Goal: Information Seeking & Learning: Learn about a topic

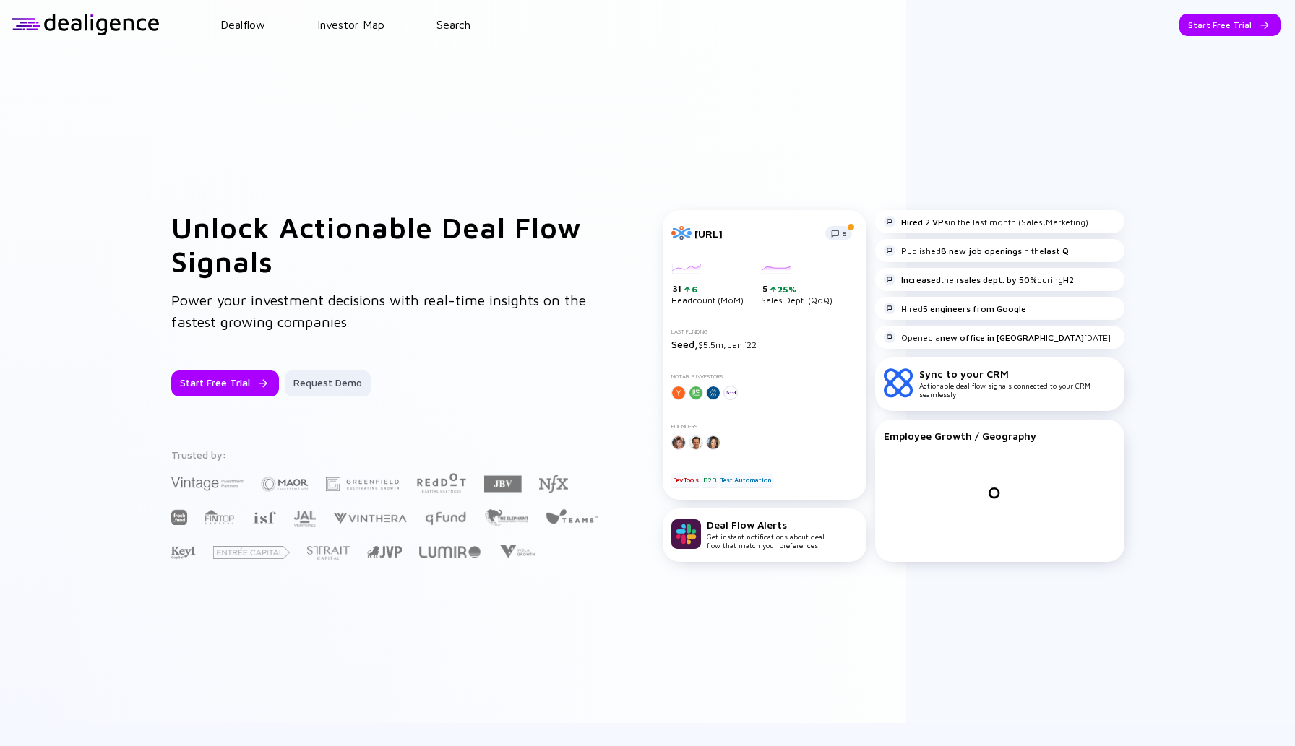
click at [325, 41] on header "Dealflow Investor Map Search Start Free Trial Dealflow Investor Map Start Free …" at bounding box center [647, 24] width 1295 height 49
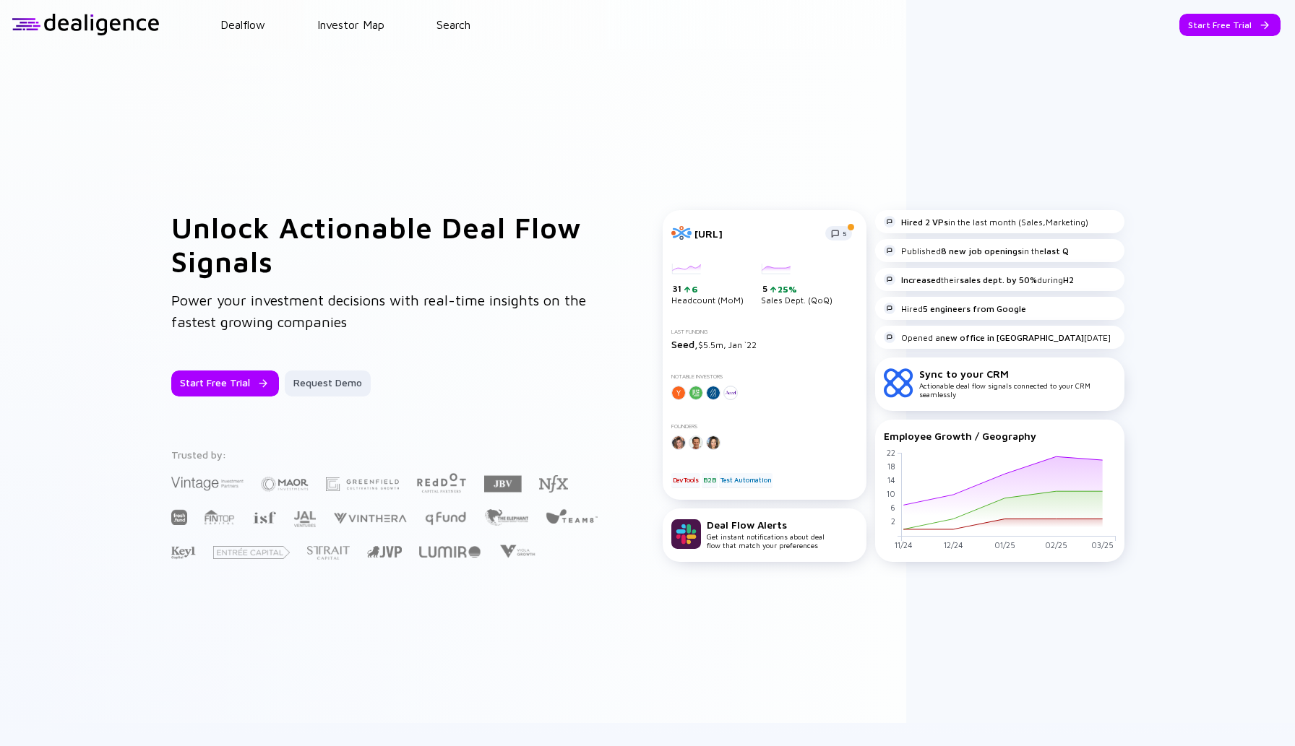
click at [335, 34] on header "Dealflow Investor Map Search Start Free Trial Dealflow Investor Map Start Free …" at bounding box center [647, 24] width 1295 height 49
click at [345, 27] on link "Investor Map" at bounding box center [350, 24] width 67 height 13
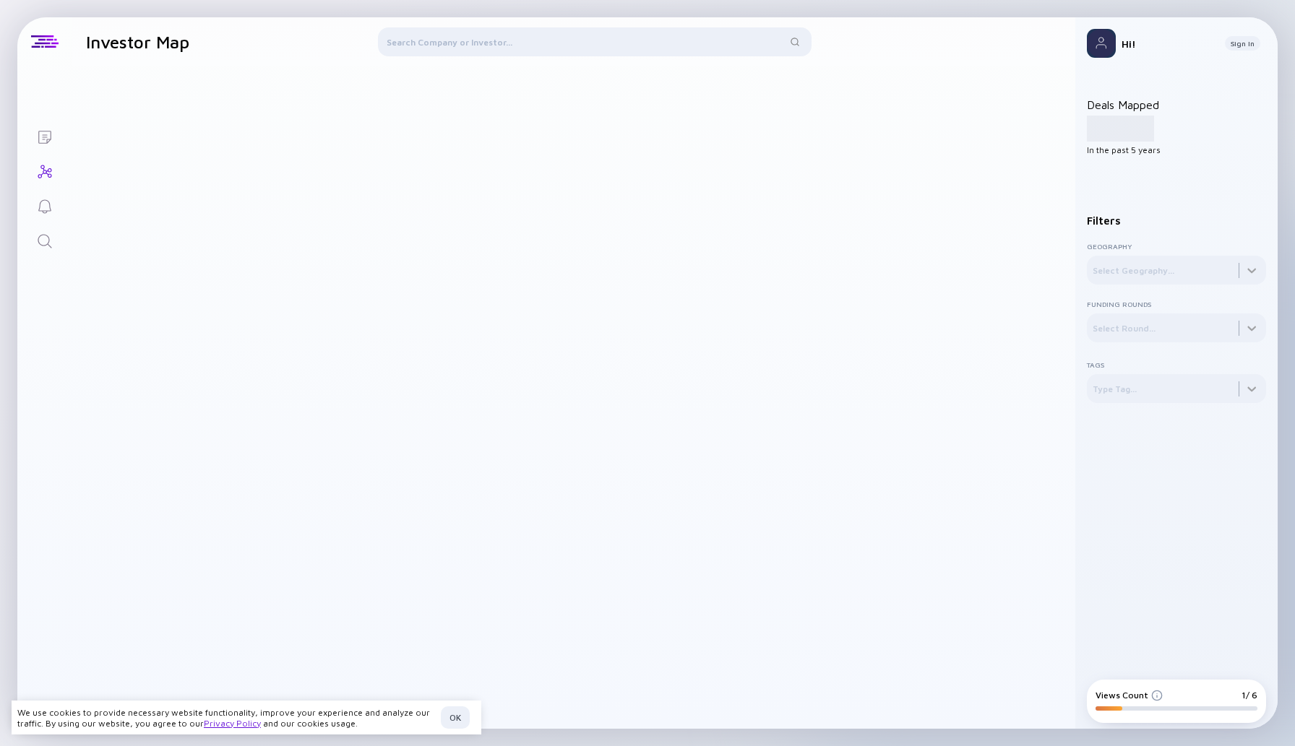
click at [447, 41] on div at bounding box center [595, 44] width 434 height 35
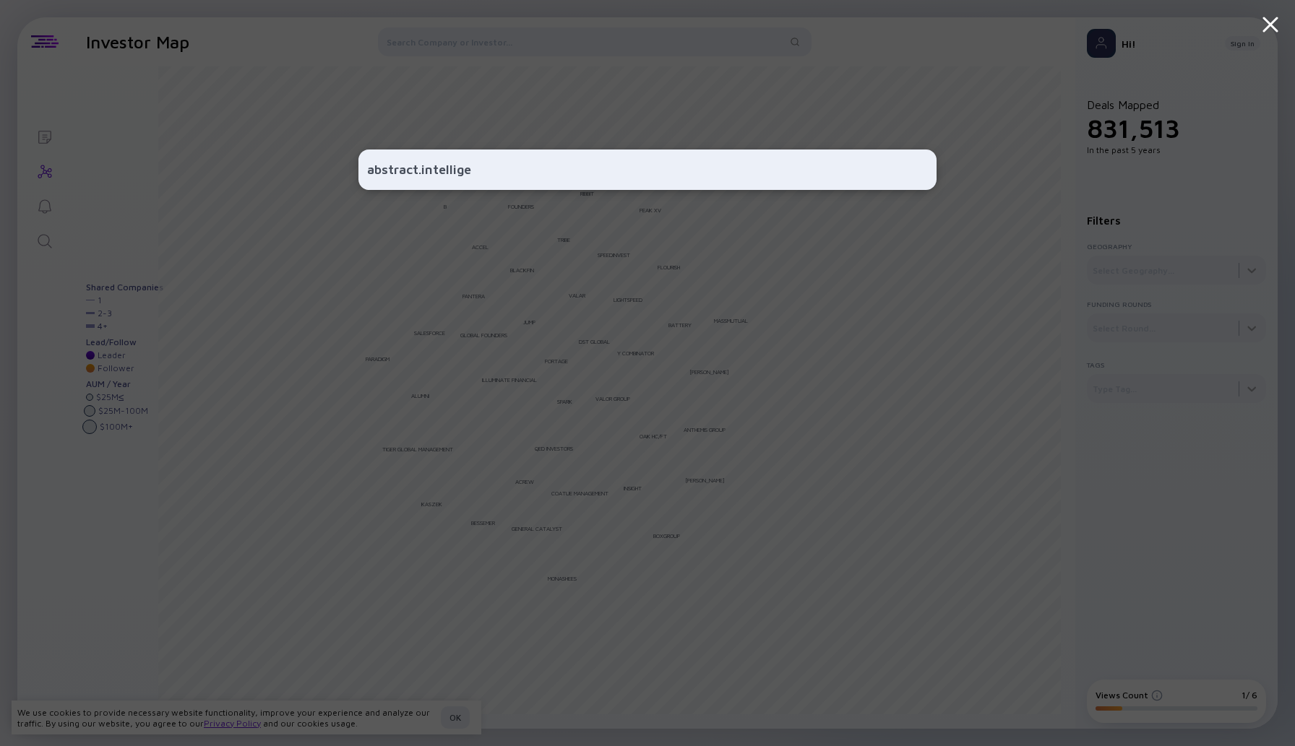
type input "abstract.intelligen"
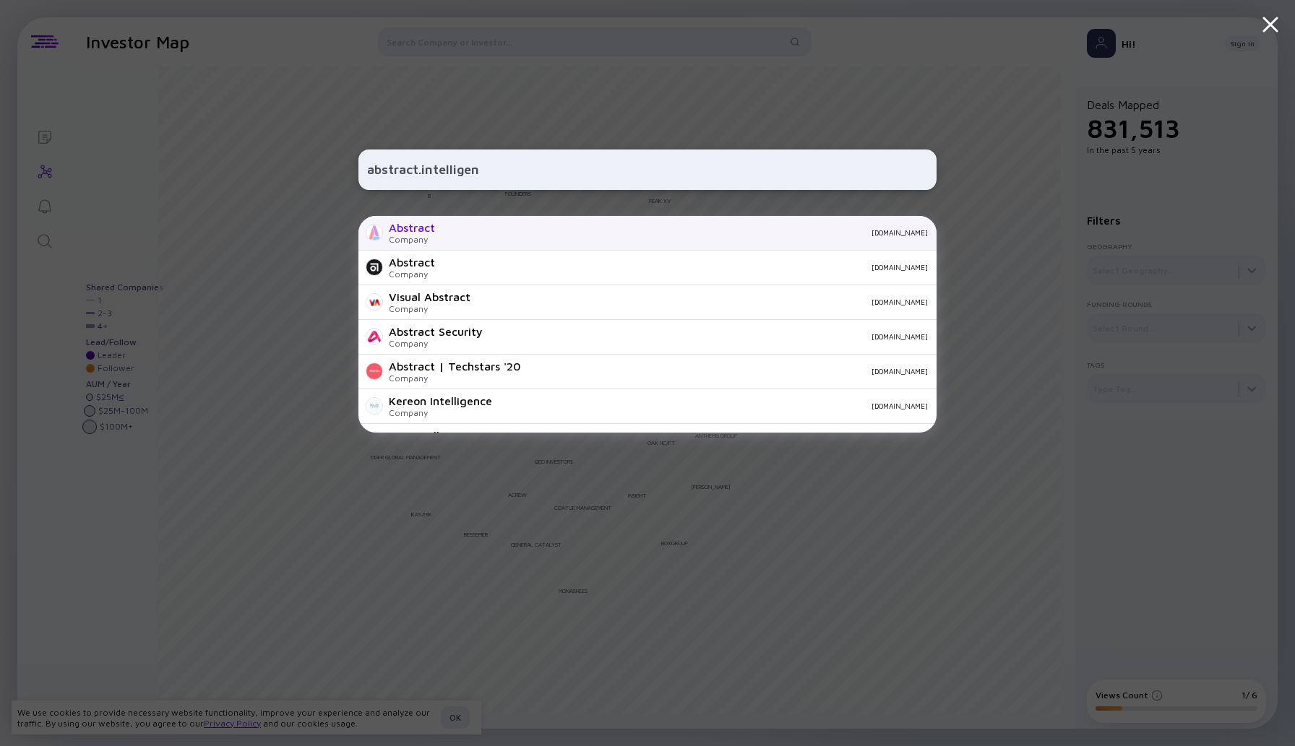
click at [424, 229] on div "Abstract" at bounding box center [412, 227] width 46 height 13
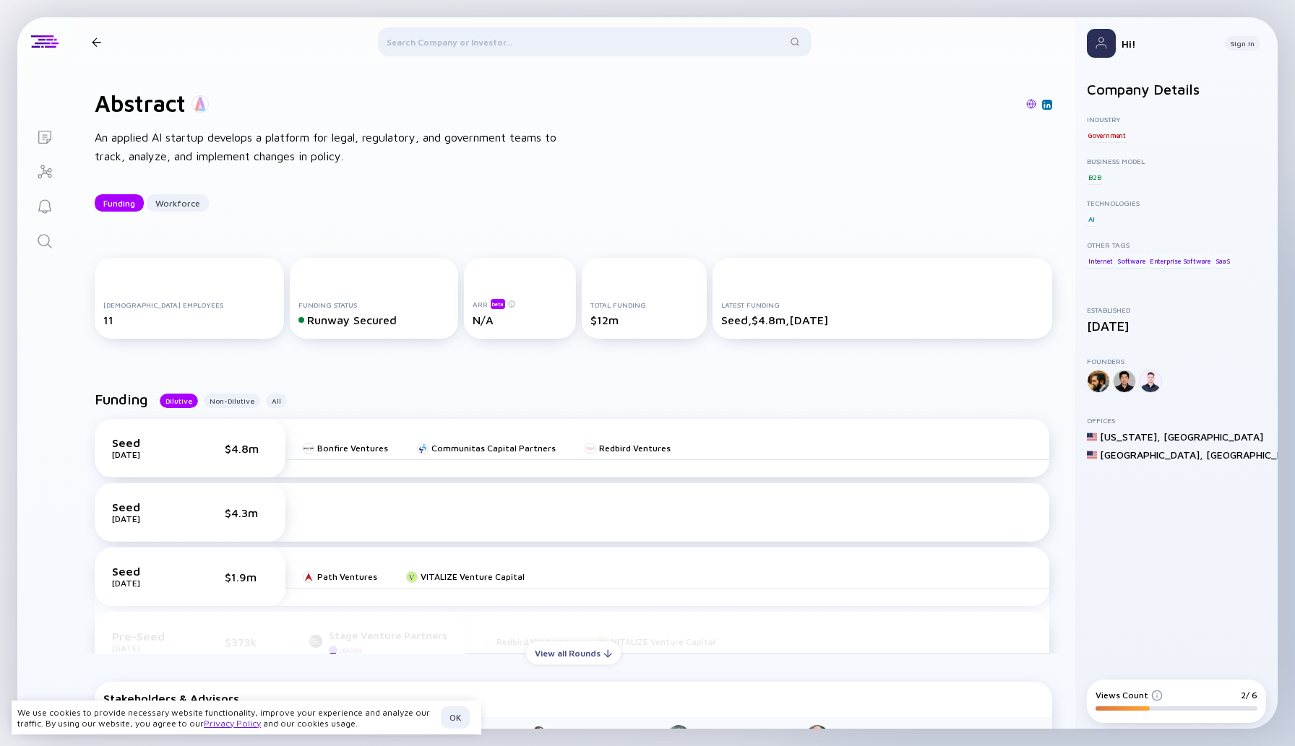
click at [451, 44] on div at bounding box center [595, 44] width 434 height 35
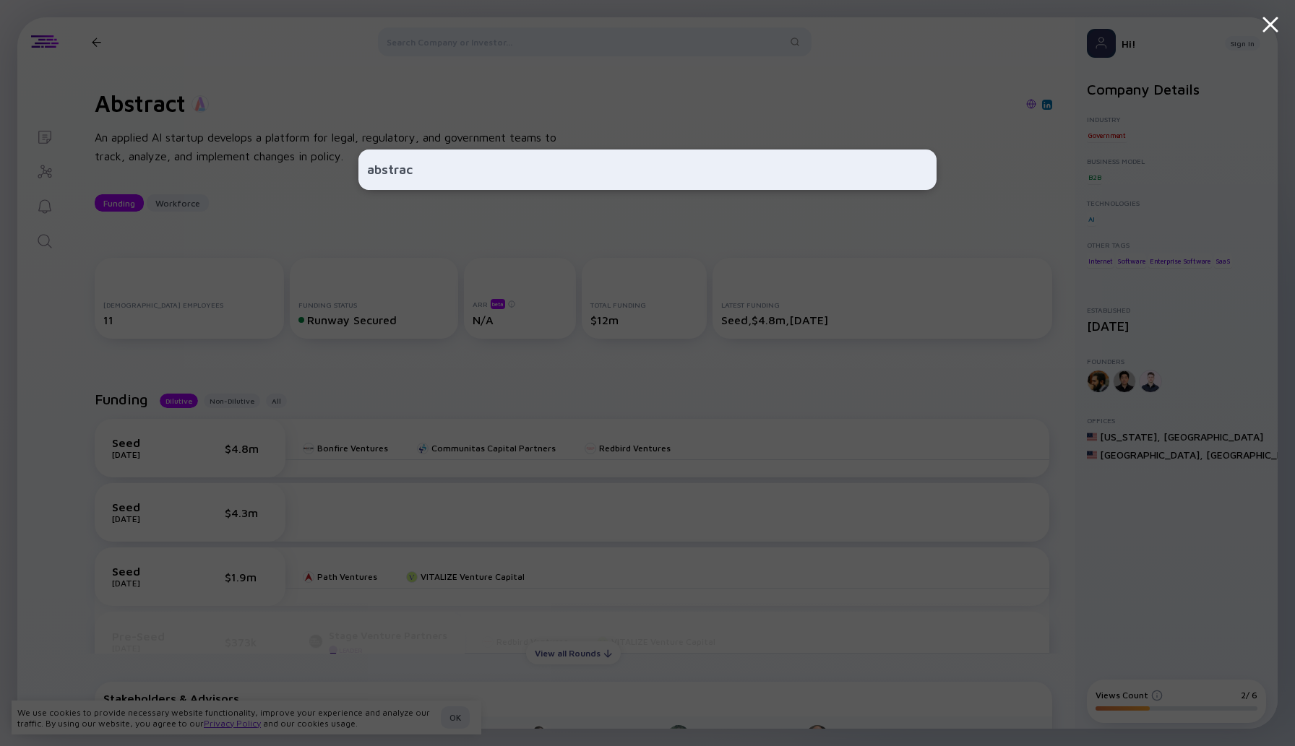
type input "abstract"
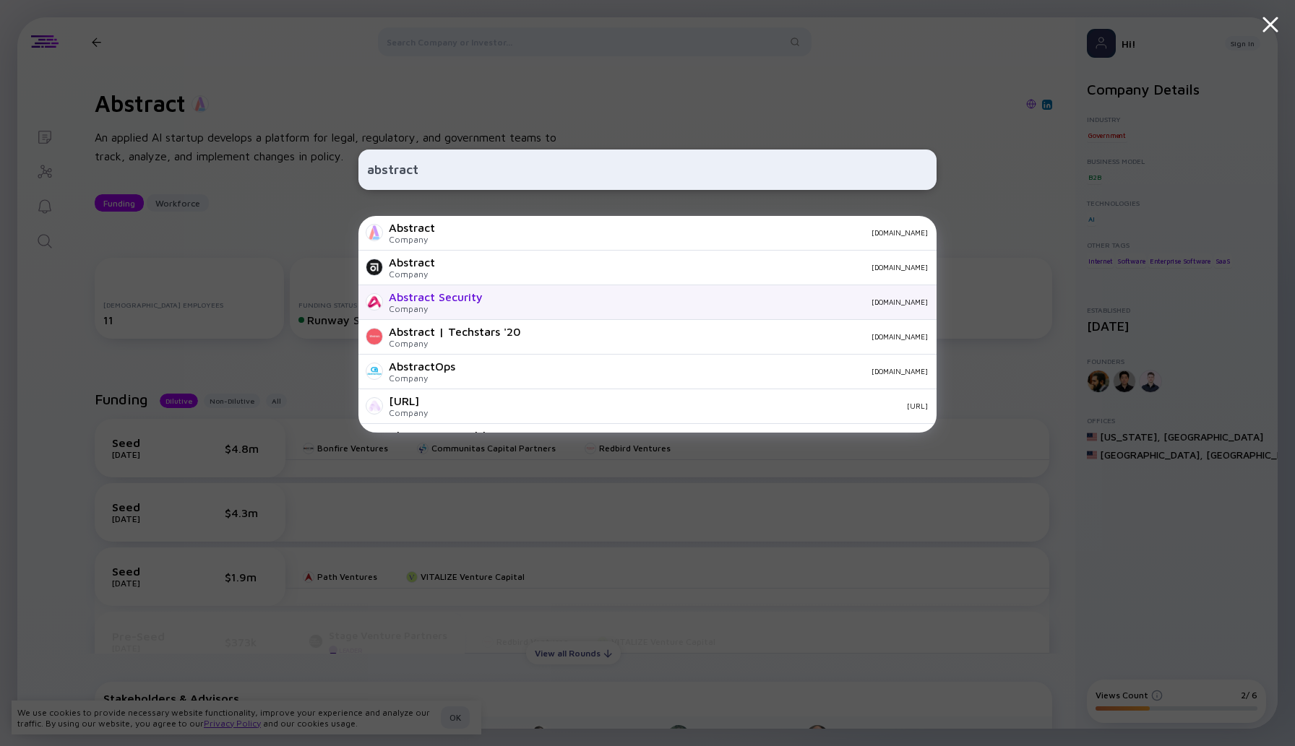
click at [454, 303] on div "Abstract Security" at bounding box center [436, 297] width 94 height 13
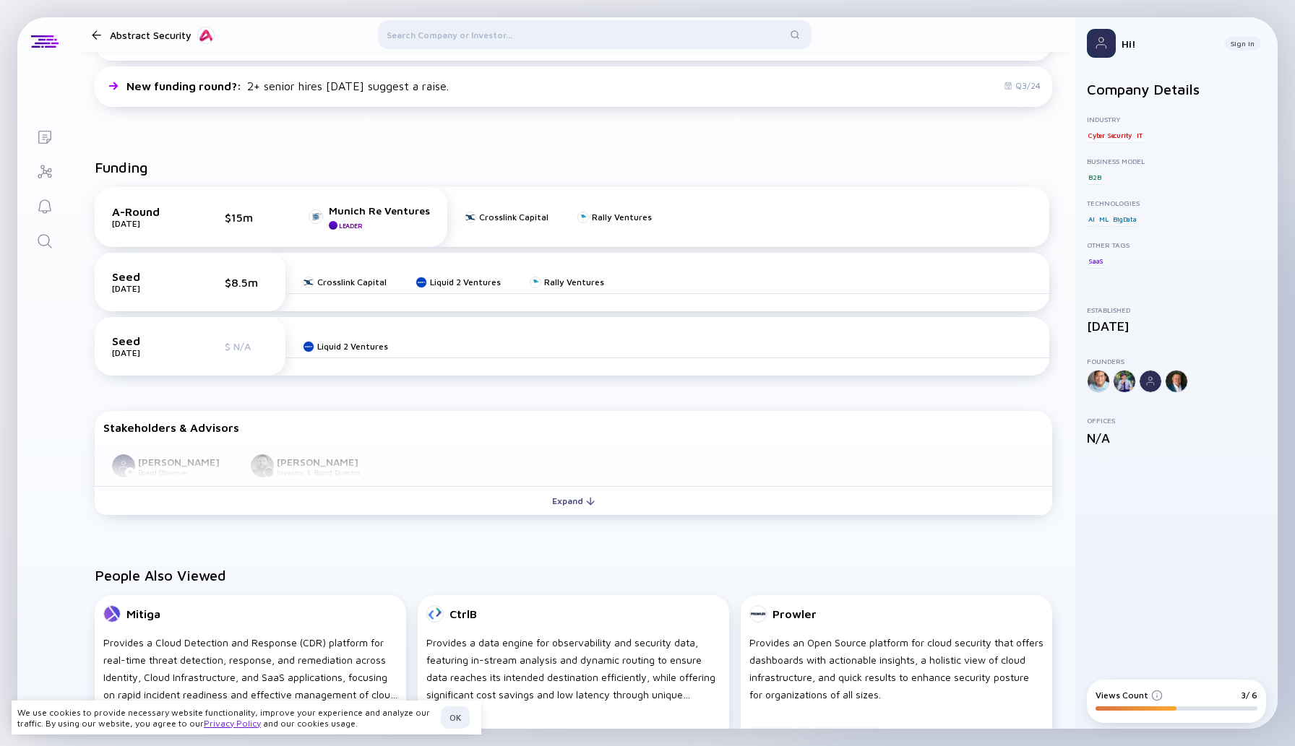
scroll to position [510, 0]
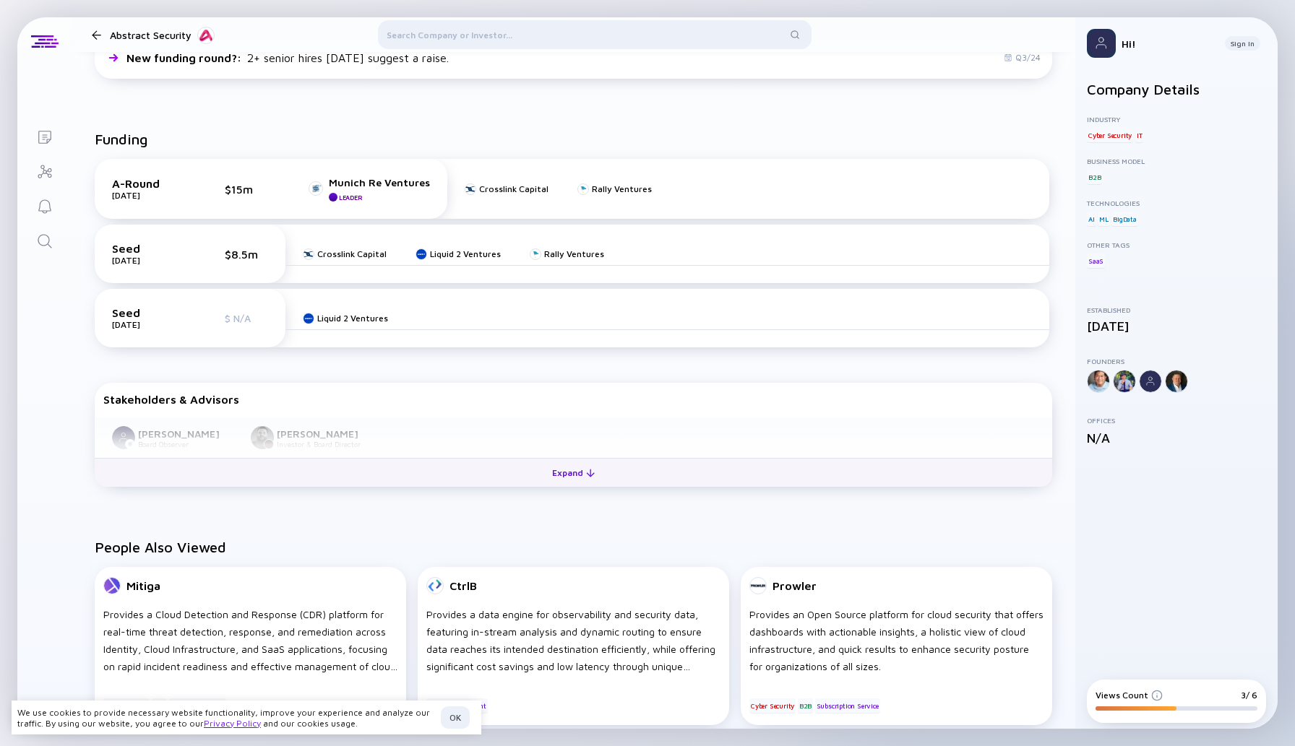
click at [558, 466] on div "Expand" at bounding box center [573, 473] width 60 height 22
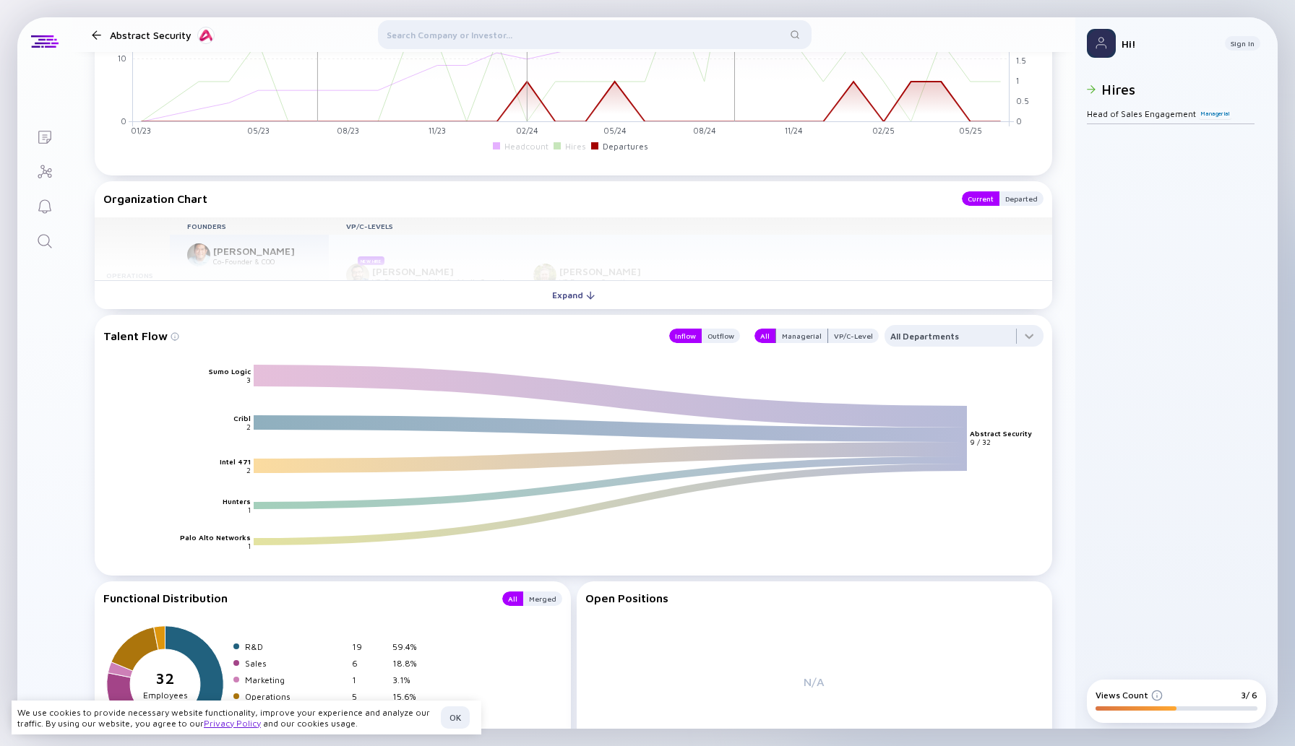
scroll to position [1586, 0]
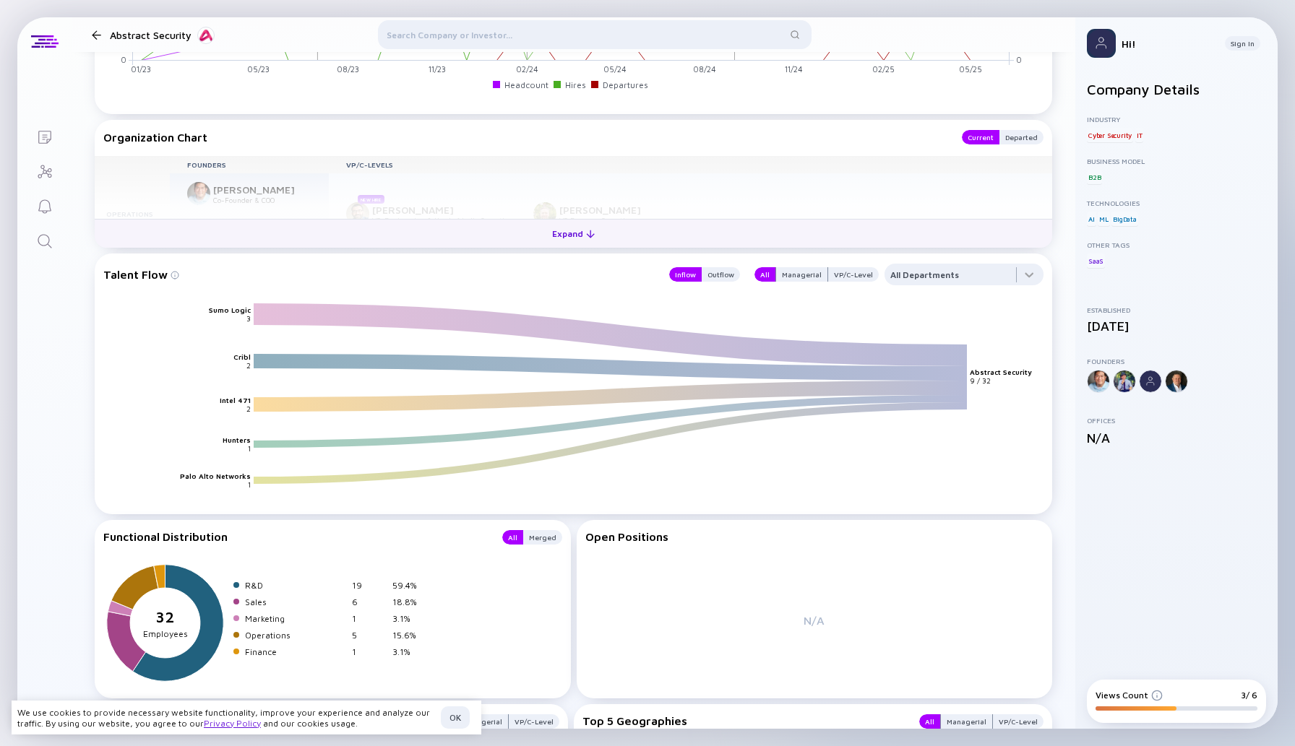
click at [586, 236] on div at bounding box center [590, 234] width 9 height 9
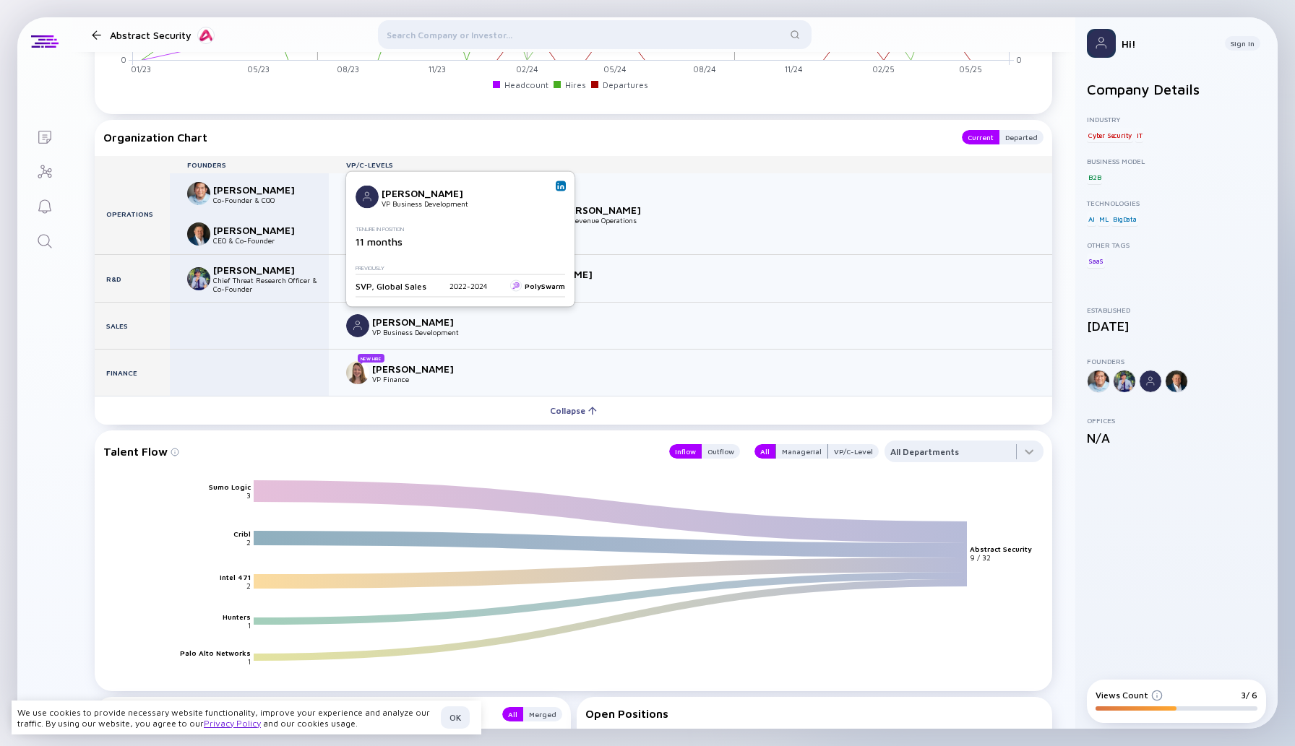
click at [406, 314] on div "[PERSON_NAME] VP Business Development" at bounding box center [406, 325] width 121 height 23
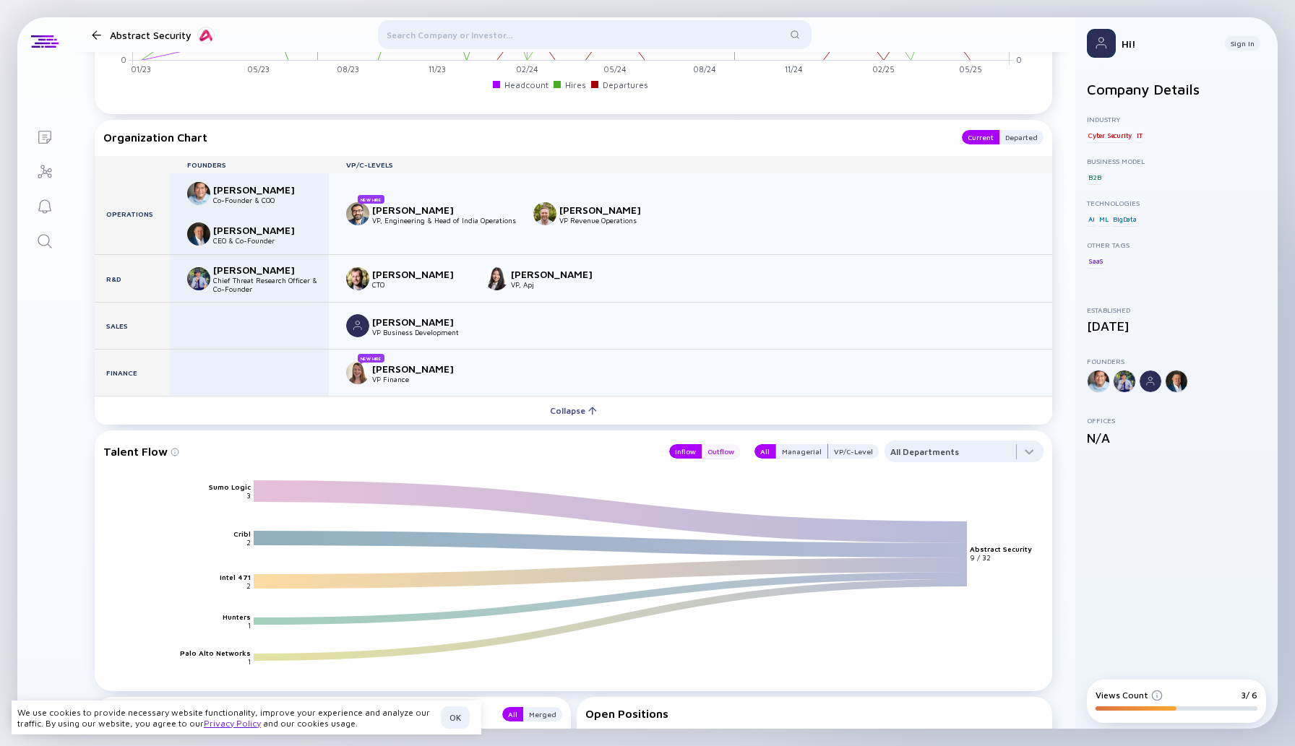
click at [730, 448] on div "Outflow" at bounding box center [721, 451] width 38 height 14
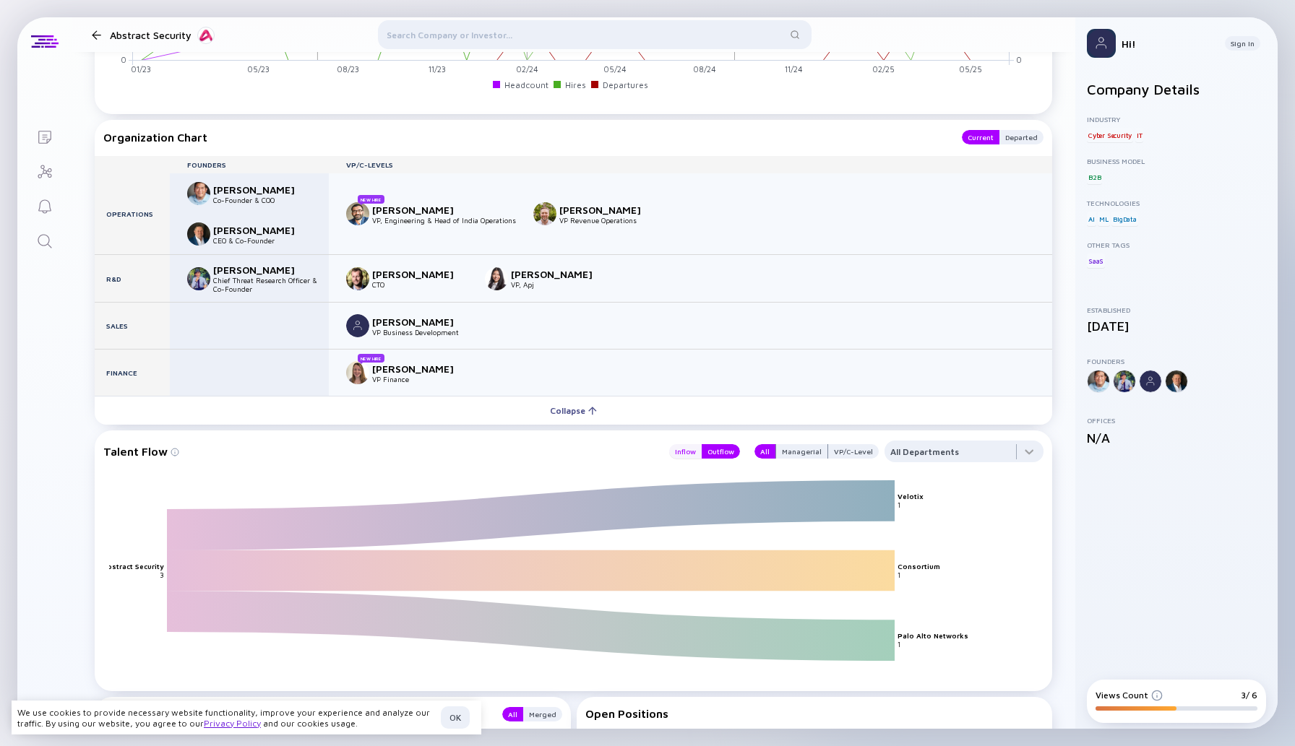
click at [699, 444] on div "Inflow" at bounding box center [685, 451] width 33 height 14
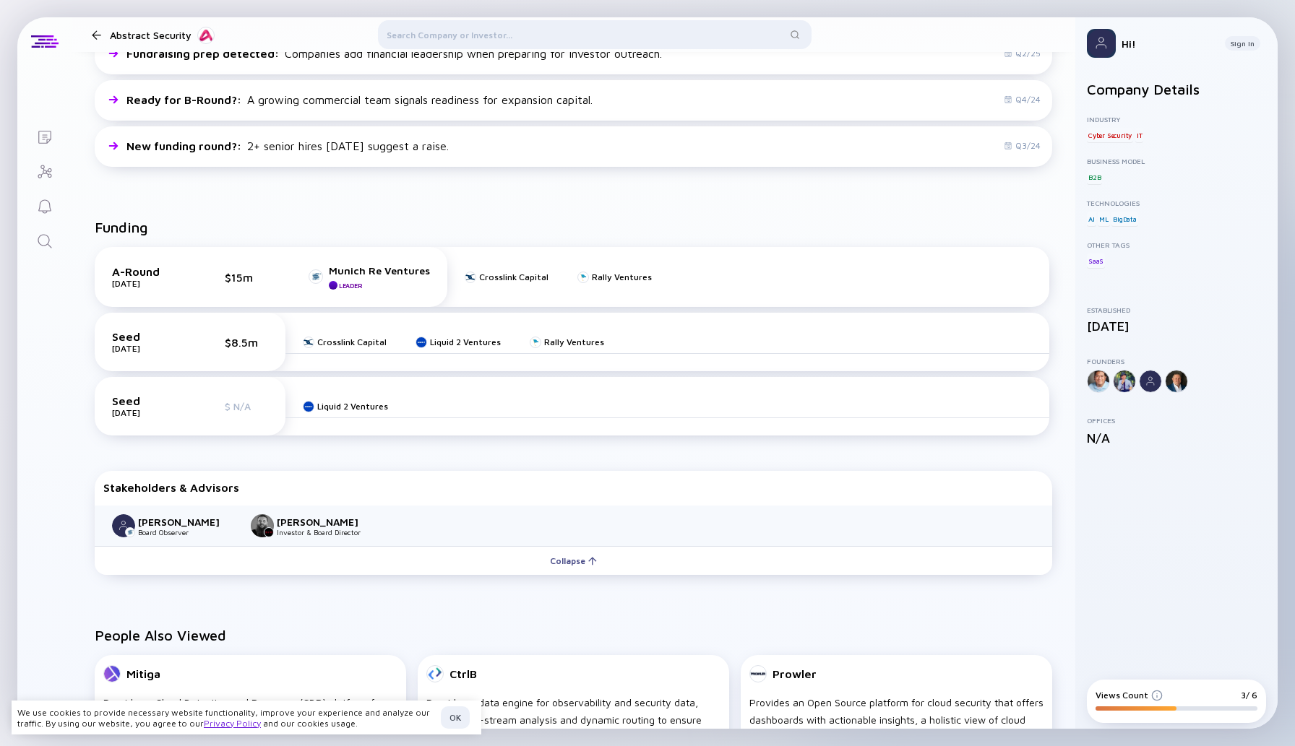
scroll to position [0, 0]
